Goal: Task Accomplishment & Management: Use online tool/utility

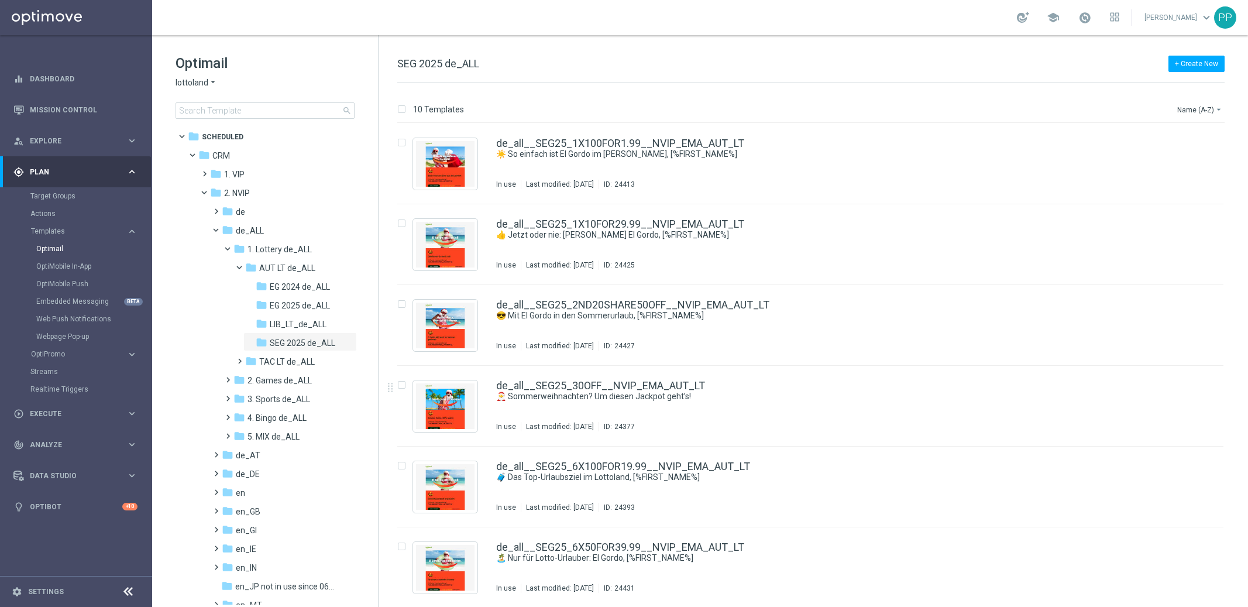
click at [30, 102] on link "Mission Control" at bounding box center [84, 109] width 108 height 31
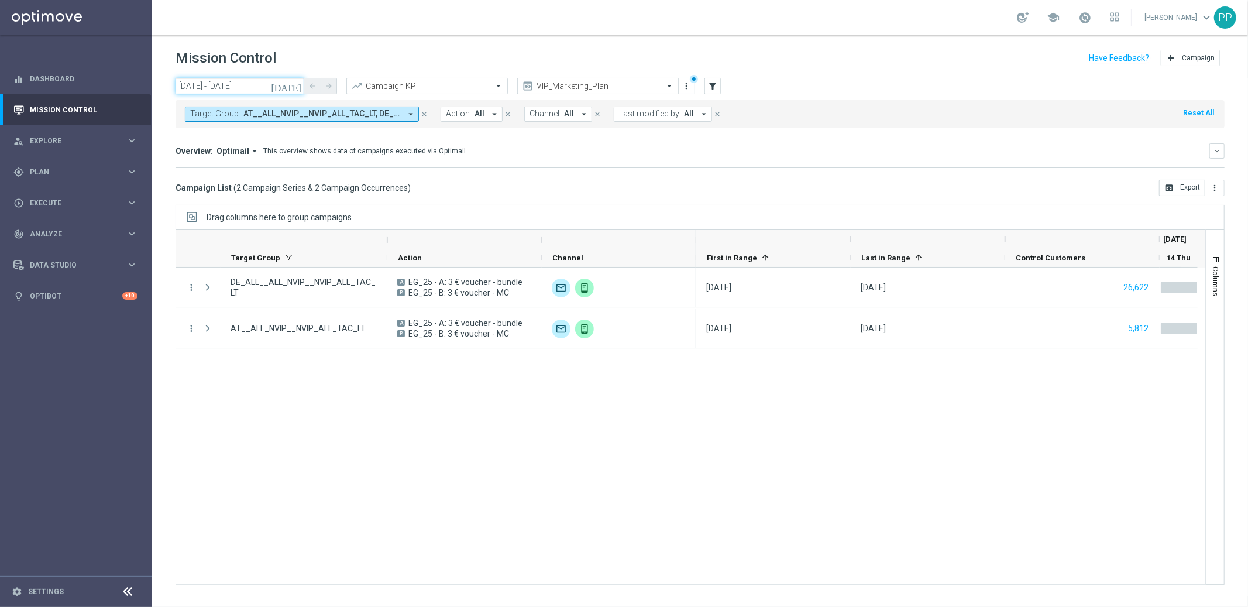
click at [260, 88] on input "[DATE] - [DATE]" at bounding box center [240, 86] width 129 height 16
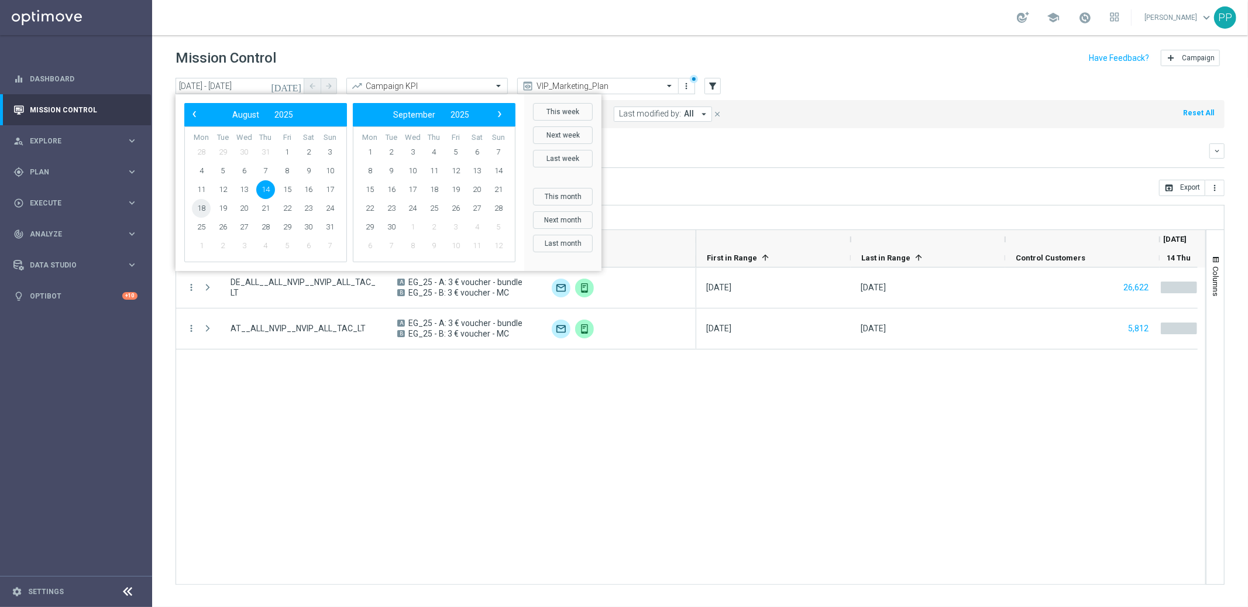
click at [201, 205] on span "18" at bounding box center [201, 208] width 19 height 19
click at [328, 209] on span "24" at bounding box center [330, 208] width 19 height 19
type input "[DATE] - [DATE]"
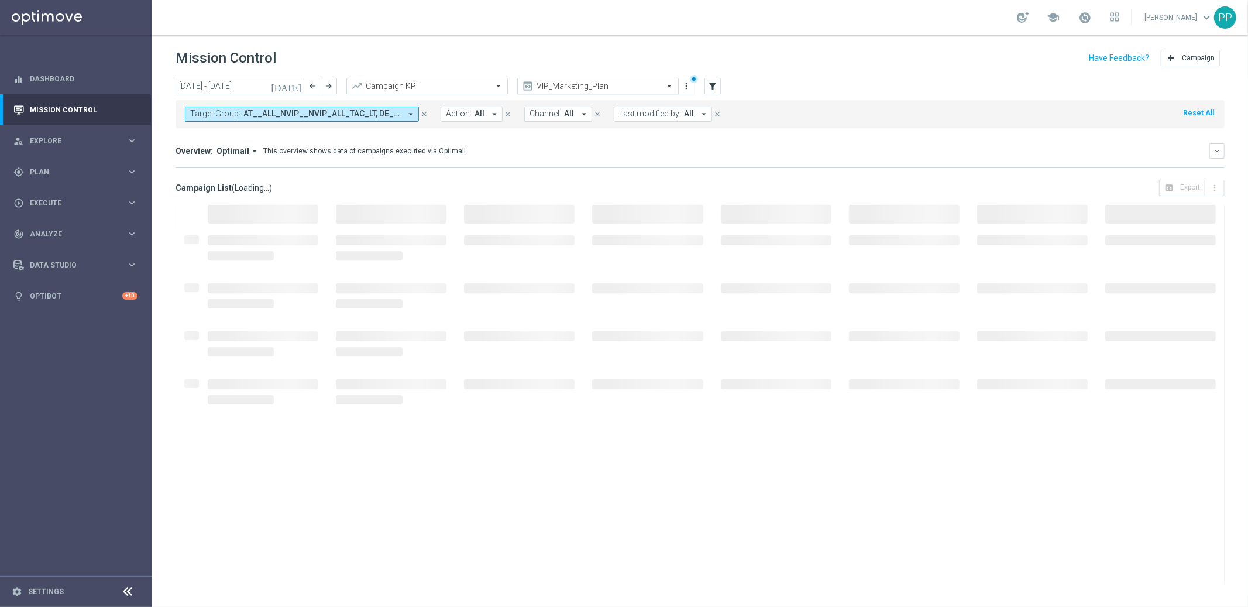
click at [582, 87] on input "text" at bounding box center [586, 86] width 125 height 10
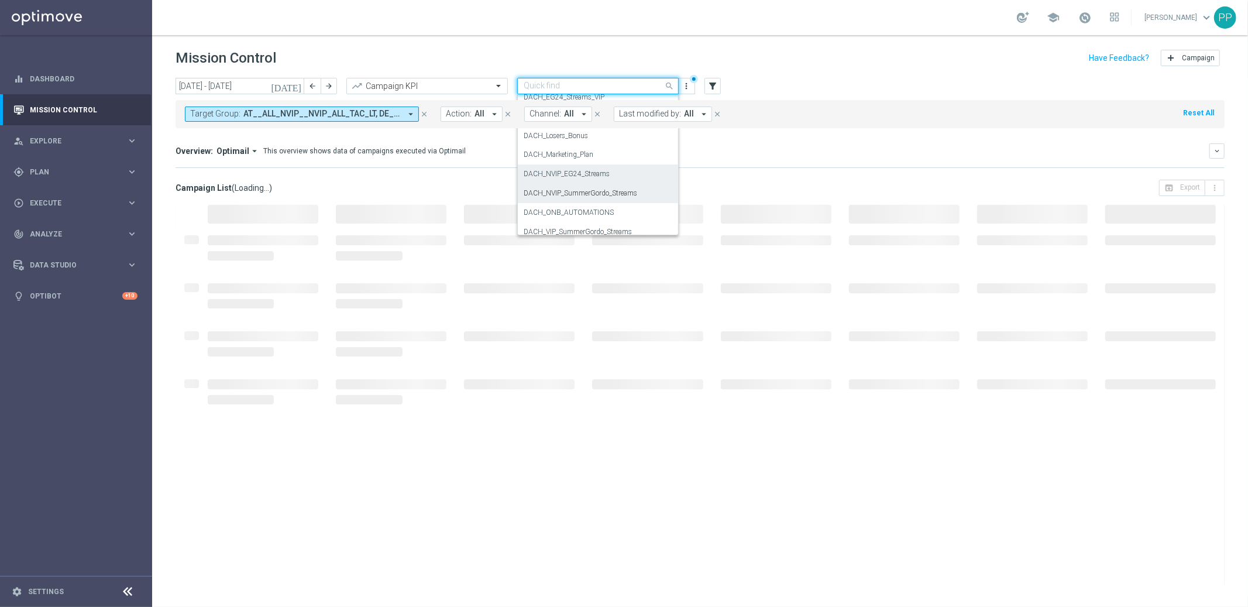
scroll to position [121, 0]
click at [540, 152] on label "DACH_Marketing_Plan" at bounding box center [559, 156] width 70 height 10
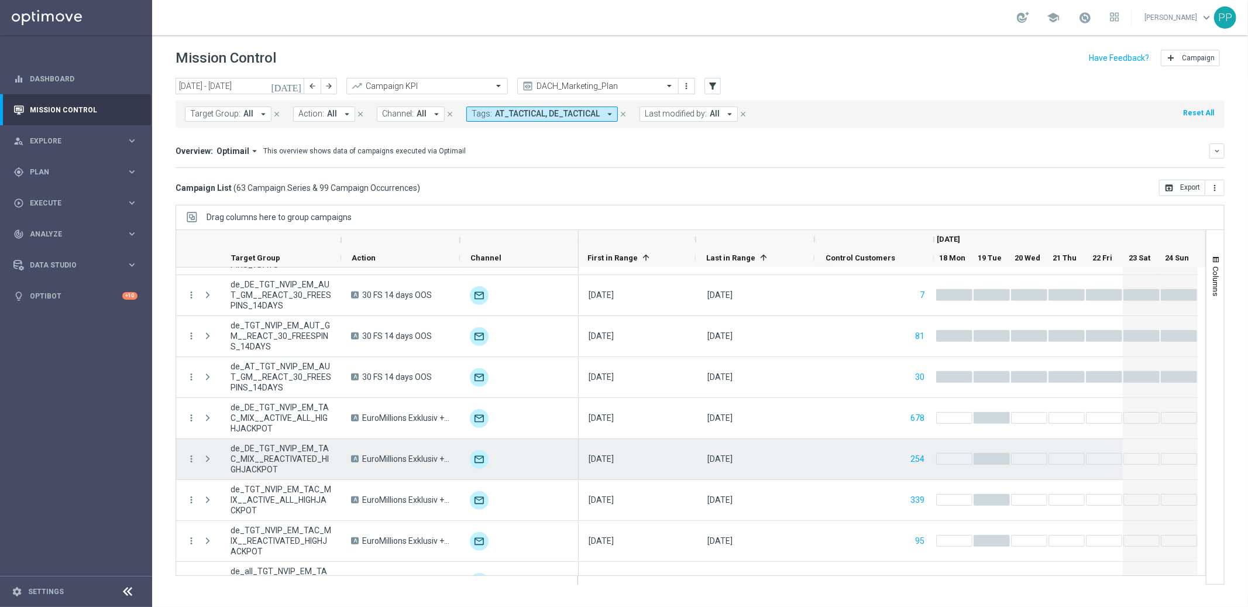
scroll to position [0, 0]
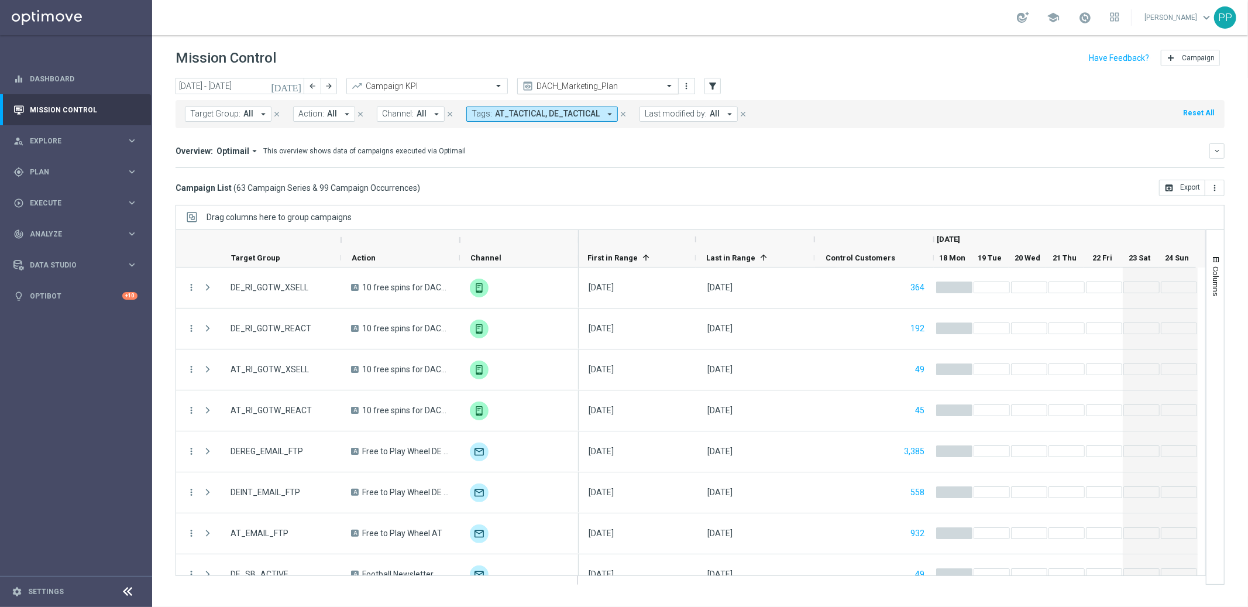
click at [666, 85] on span at bounding box center [671, 86] width 15 height 10
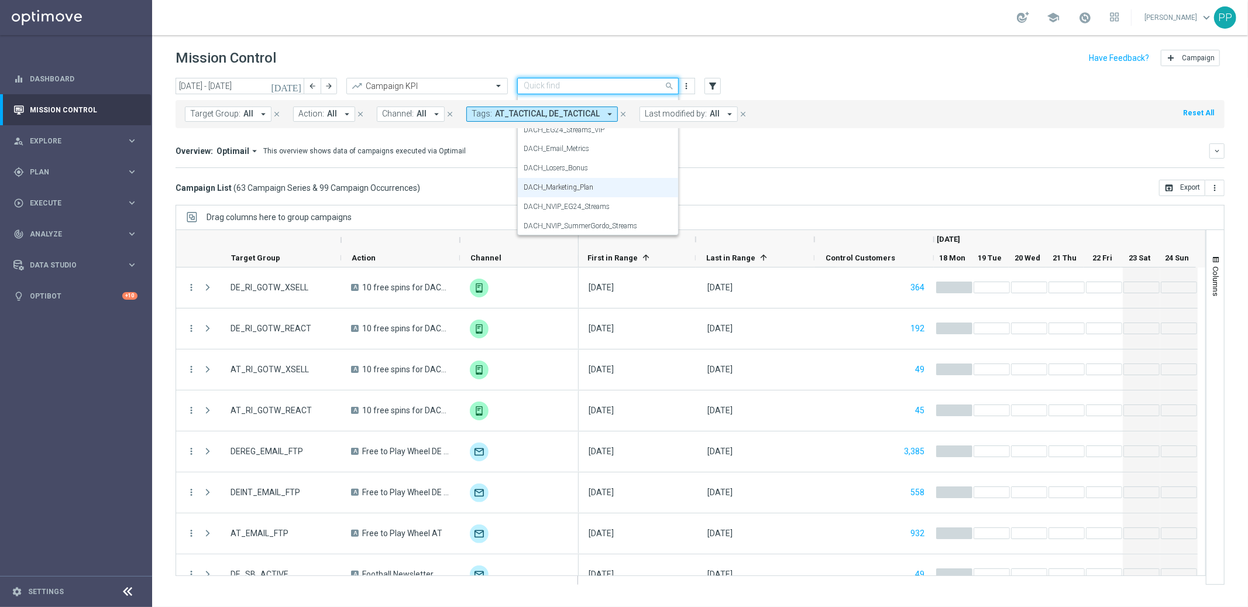
scroll to position [84, 0]
click at [580, 152] on label "DACH_Email_Metrics" at bounding box center [557, 154] width 66 height 10
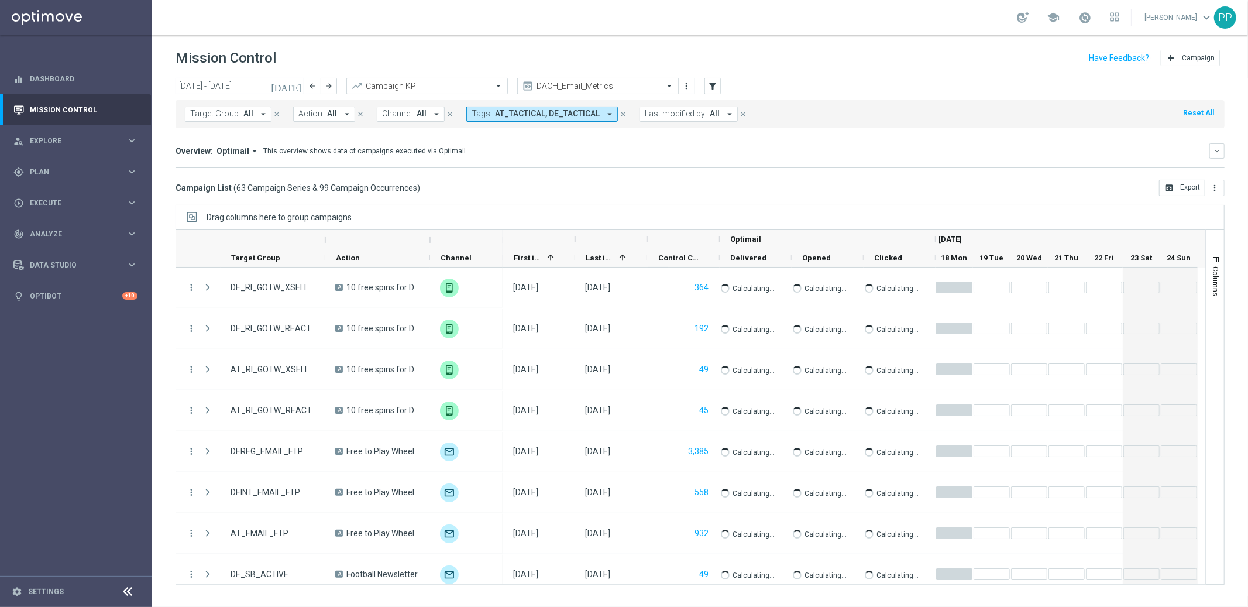
scroll to position [0, 0]
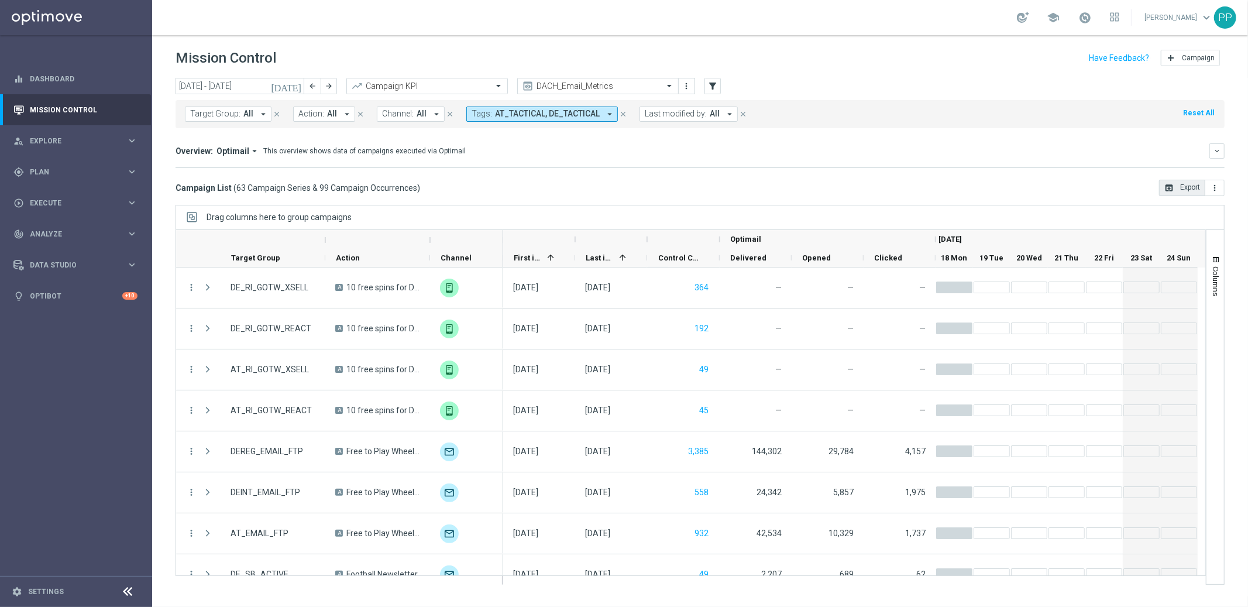
click at [1185, 185] on button "open_in_browser Export" at bounding box center [1182, 188] width 46 height 16
